Goal: Check status: Check status

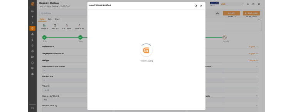
scroll to position [0, 0]
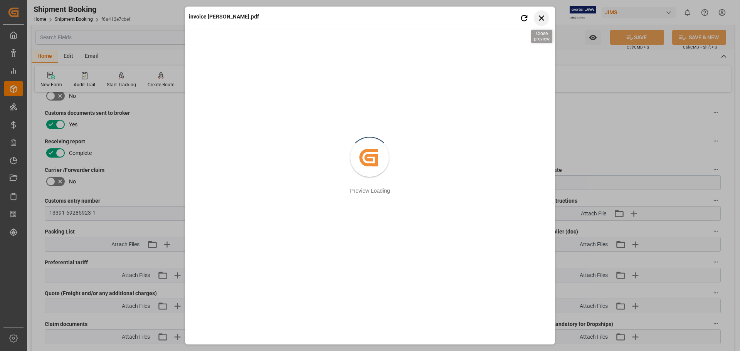
click at [542, 17] on icon "button" at bounding box center [542, 18] width 10 height 10
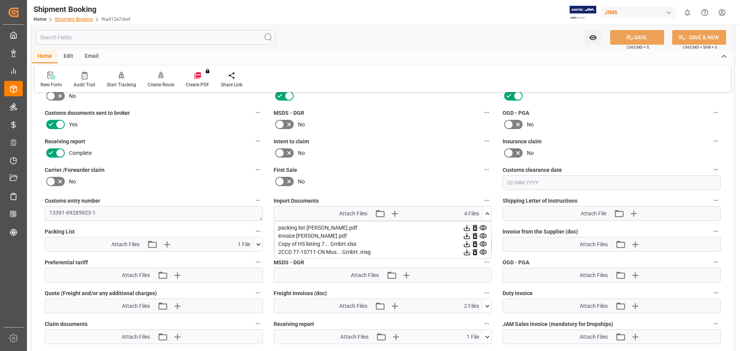
click at [58, 17] on link "Shipment Booking" at bounding box center [74, 19] width 38 height 5
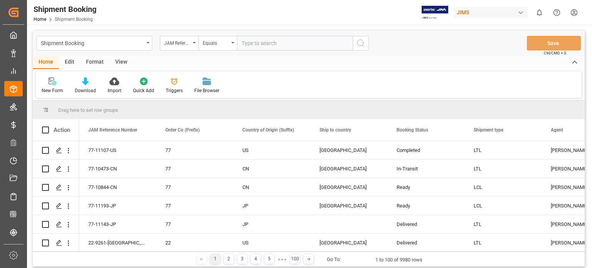
click at [257, 44] on input "text" at bounding box center [295, 43] width 116 height 15
type input "77-11133-us"
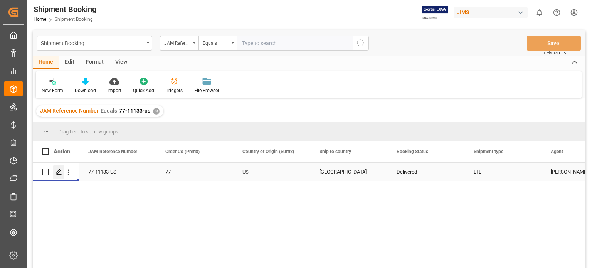
click at [57, 173] on polygon "Press SPACE to select this row." at bounding box center [59, 172] width 4 height 4
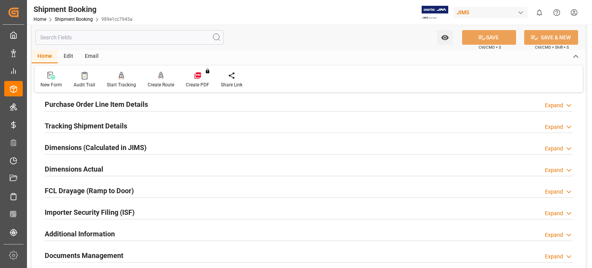
scroll to position [193, 0]
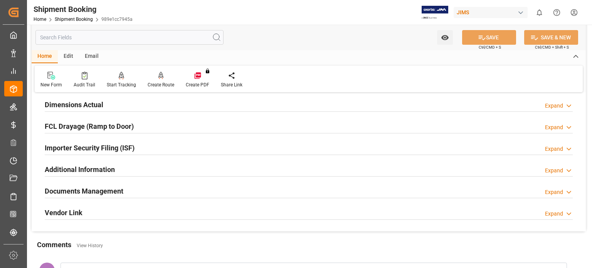
click at [105, 188] on h2 "Documents Management" at bounding box center [84, 191] width 79 height 10
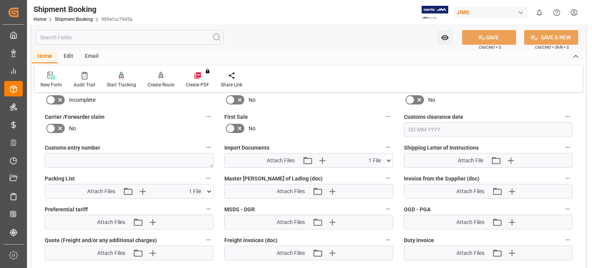
scroll to position [385, 0]
